Goal: Find specific page/section: Find specific page/section

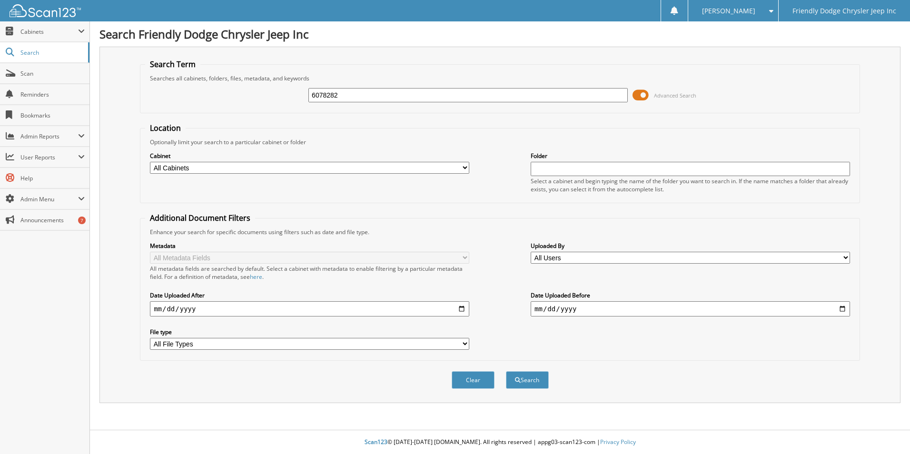
type input "6078282"
click at [506, 371] on button "Search" at bounding box center [527, 380] width 43 height 18
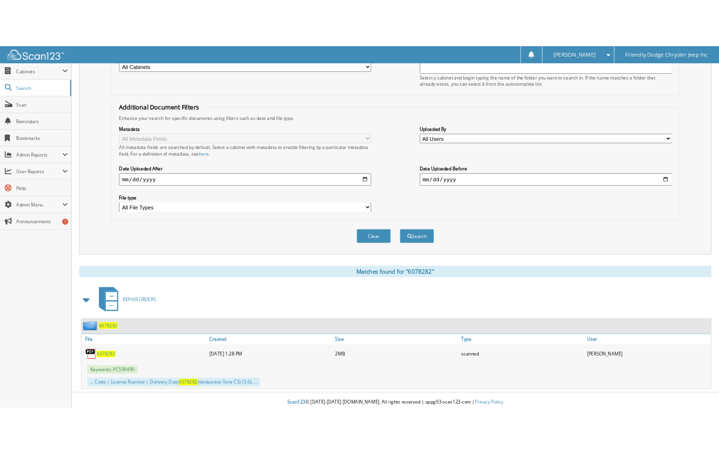
scroll to position [147, 0]
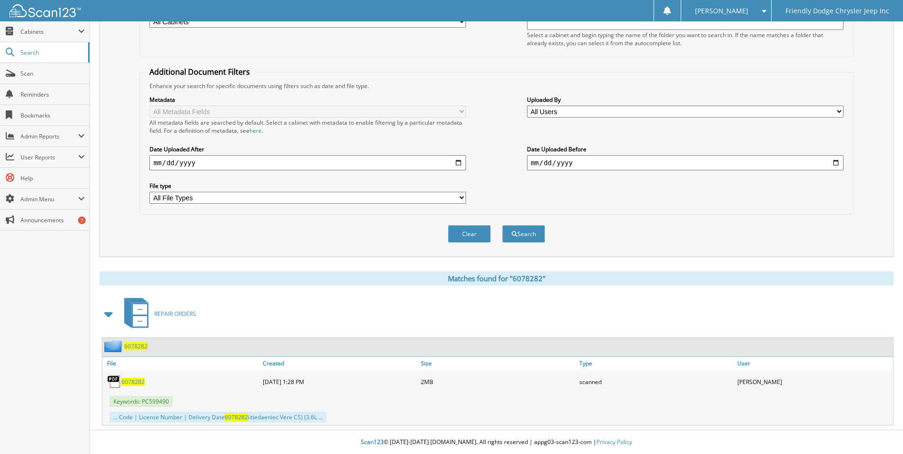
drag, startPoint x: 129, startPoint y: 383, endPoint x: 133, endPoint y: 380, distance: 5.8
click at [129, 383] on span "6078282" at bounding box center [132, 382] width 23 height 8
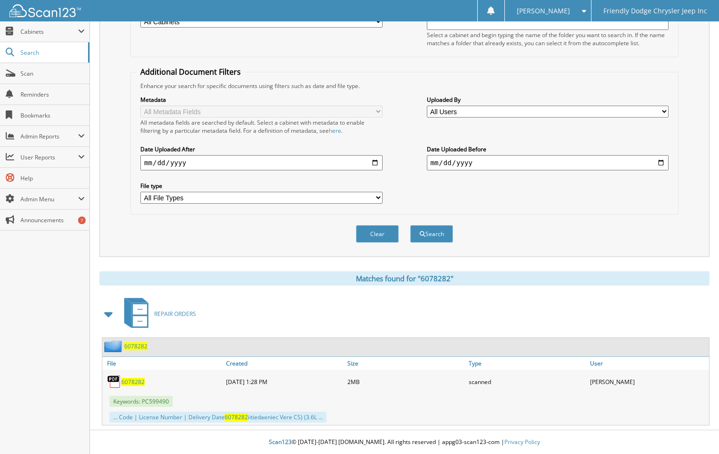
scroll to position [0, 0]
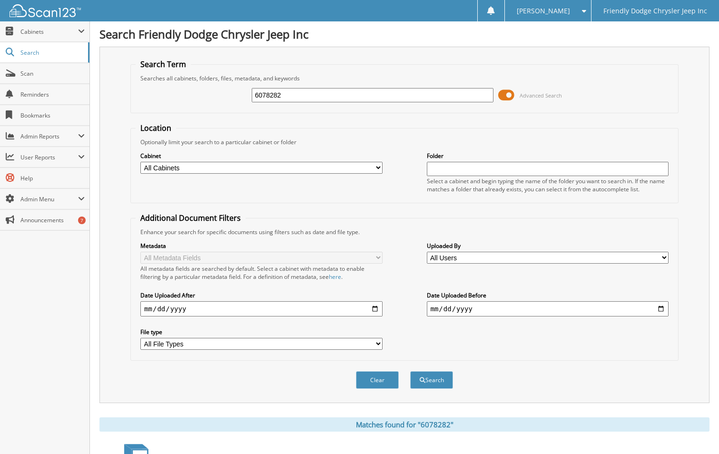
drag, startPoint x: 298, startPoint y: 96, endPoint x: 267, endPoint y: 91, distance: 31.4
click at [267, 91] on input "6078282" at bounding box center [373, 95] width 242 height 14
type input "6078475"
click at [410, 371] on button "Search" at bounding box center [431, 380] width 43 height 18
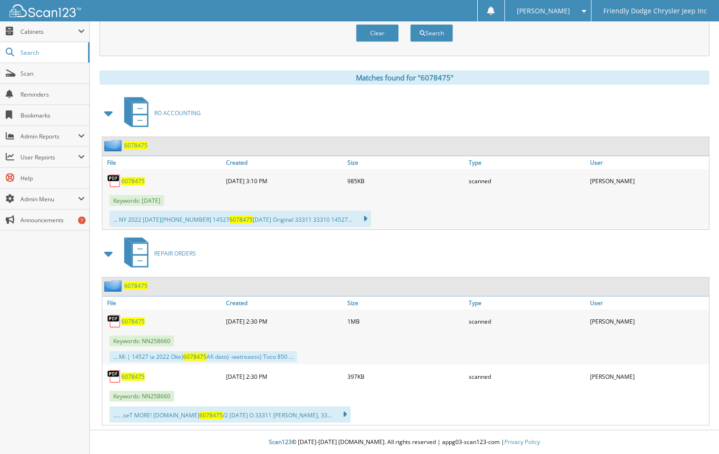
click at [129, 318] on span "6078475" at bounding box center [132, 322] width 23 height 8
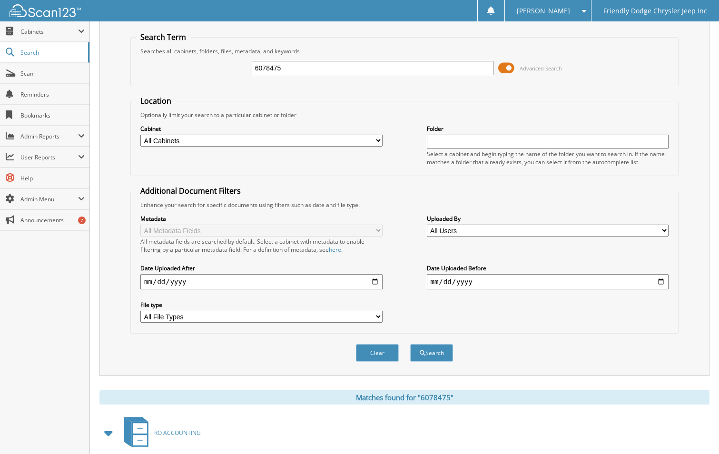
scroll to position [0, 0]
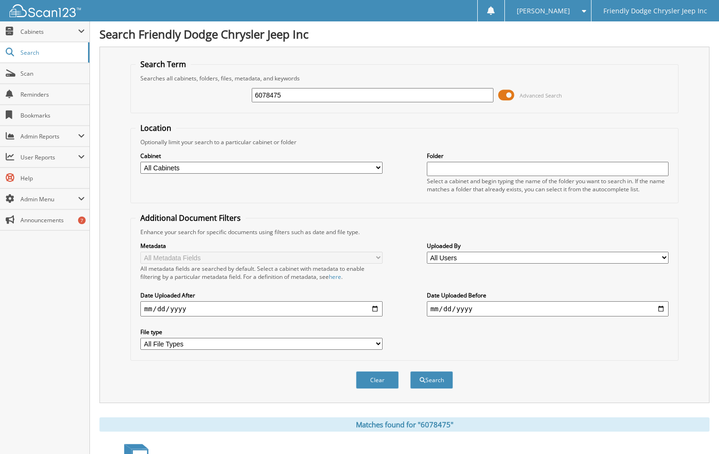
drag, startPoint x: 295, startPoint y: 96, endPoint x: 272, endPoint y: 95, distance: 22.9
click at [272, 95] on input "6078475" at bounding box center [373, 95] width 242 height 14
type input "6078197"
click at [410, 371] on button "Search" at bounding box center [431, 380] width 43 height 18
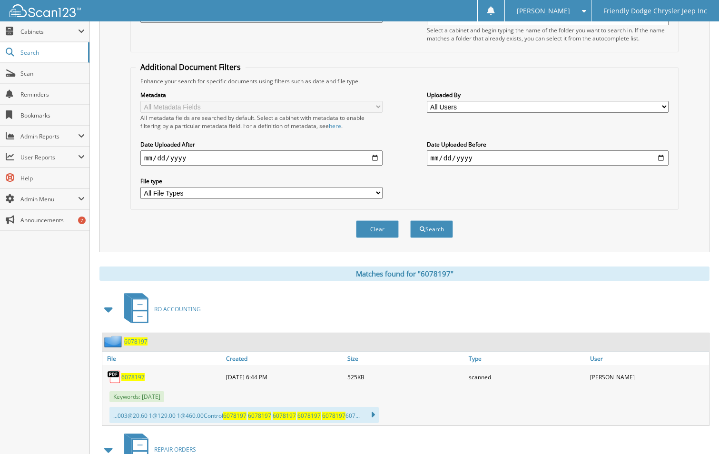
scroll to position [286, 0]
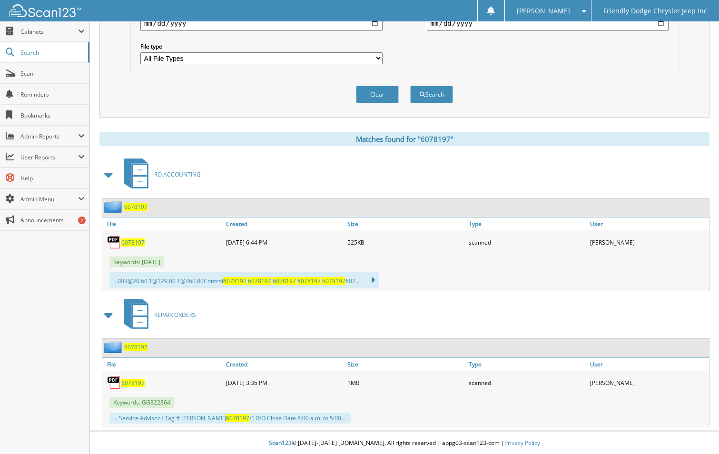
click at [129, 384] on span "6078197" at bounding box center [132, 383] width 23 height 8
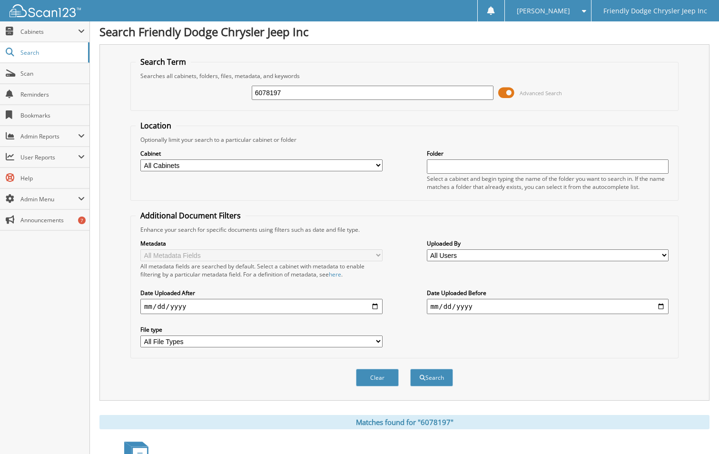
scroll to position [0, 0]
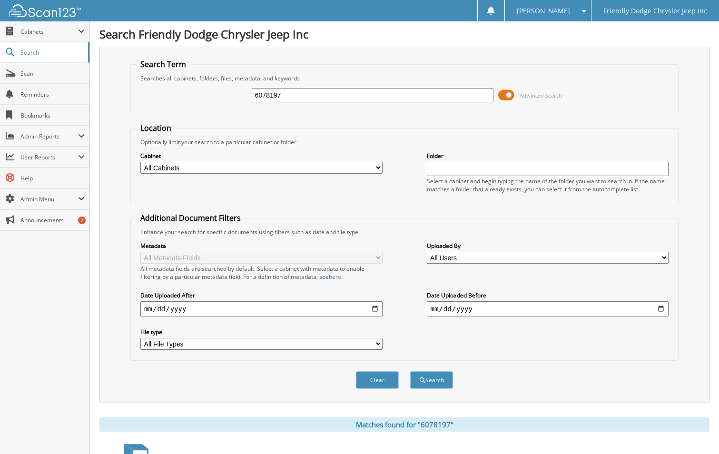
drag, startPoint x: 308, startPoint y: 89, endPoint x: 271, endPoint y: 96, distance: 37.3
click at [271, 96] on input "6078197" at bounding box center [373, 95] width 242 height 14
type input "6078282"
click at [410, 371] on button "Search" at bounding box center [431, 380] width 43 height 18
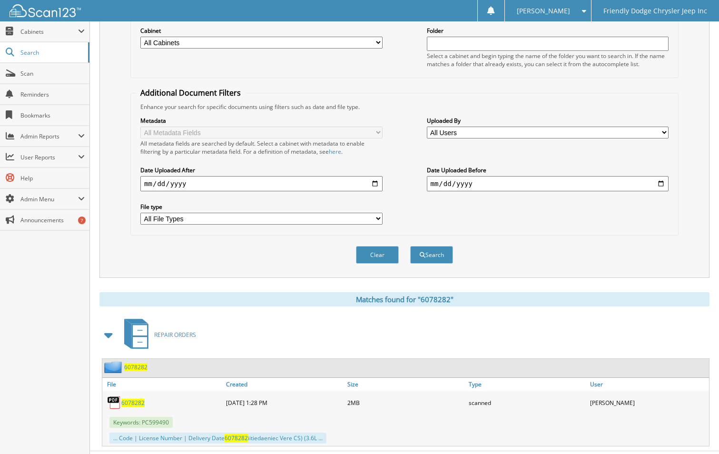
scroll to position [147, 0]
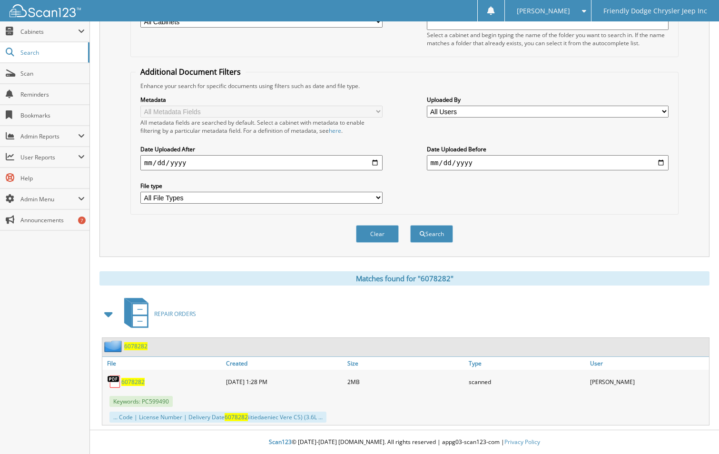
click at [129, 348] on span "6078282" at bounding box center [135, 346] width 23 height 8
